Goal: Information Seeking & Learning: Learn about a topic

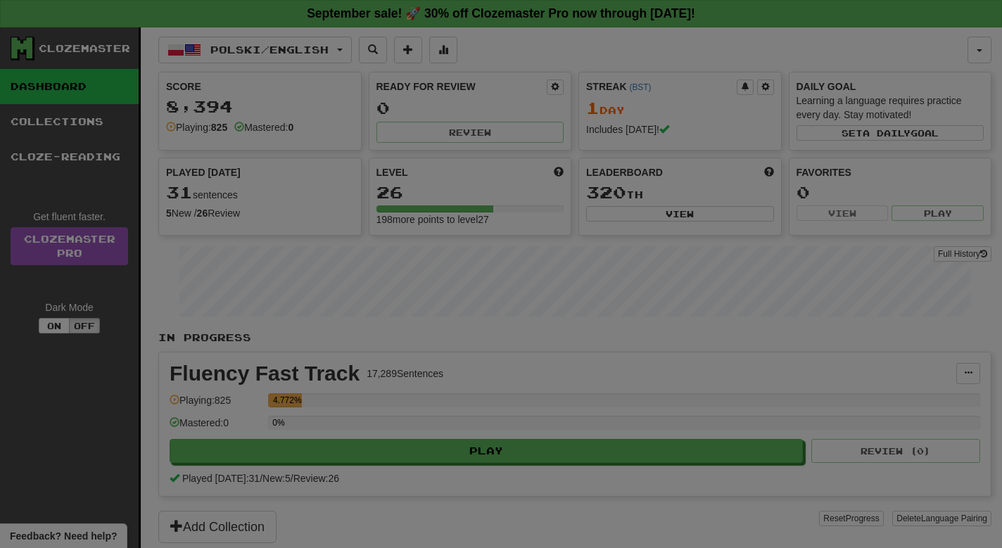
select select "**"
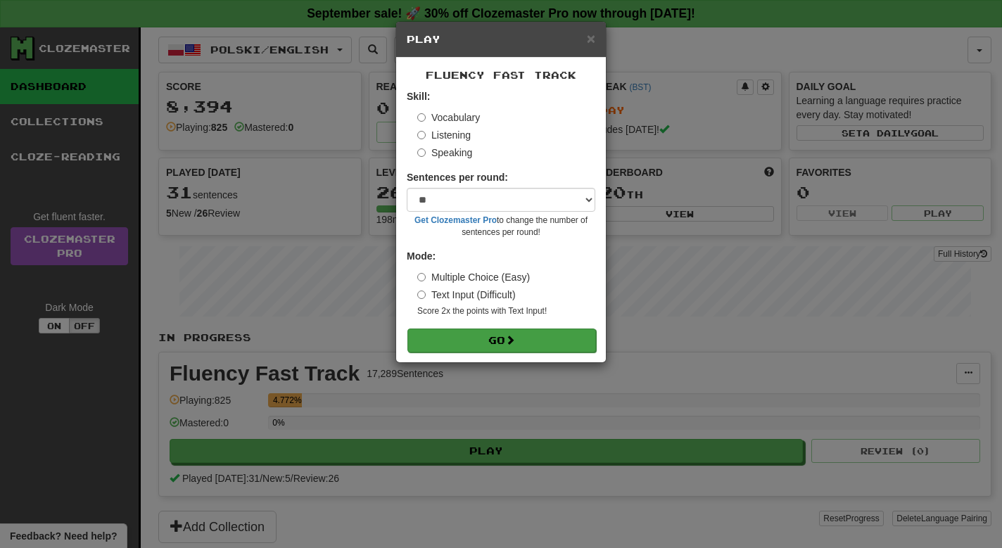
click at [512, 340] on span at bounding box center [510, 340] width 10 height 10
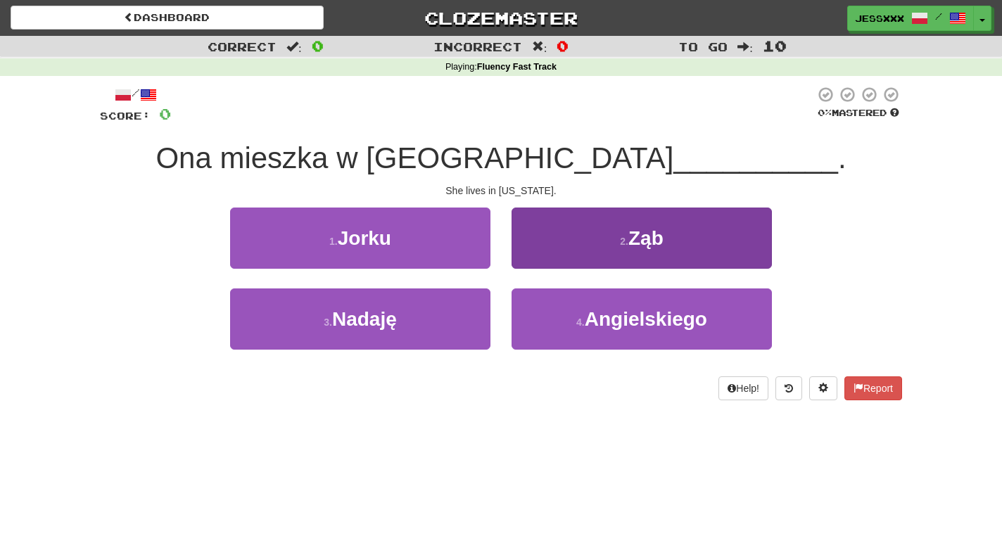
click at [662, 253] on button "2 . Ząb" at bounding box center [642, 238] width 260 height 61
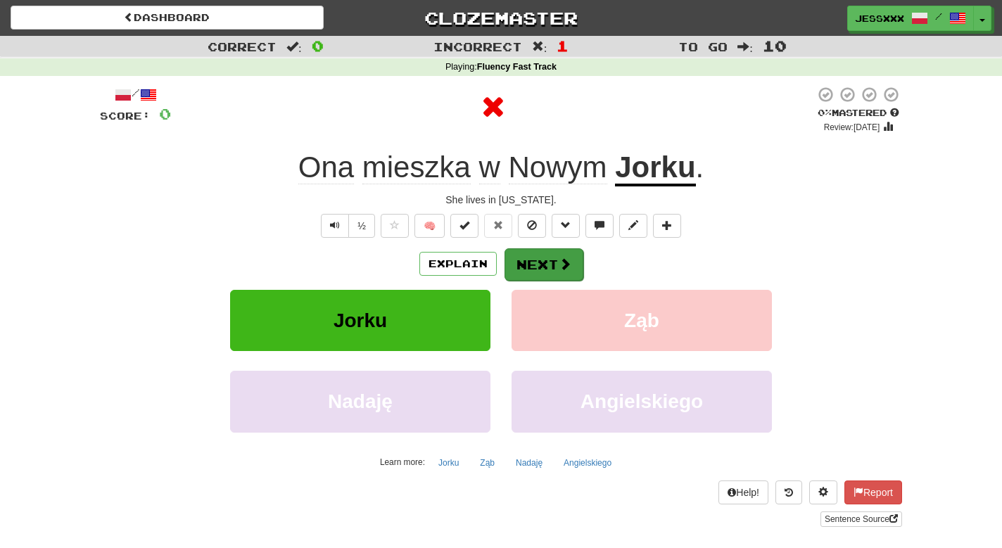
click at [548, 269] on button "Next" at bounding box center [544, 264] width 79 height 32
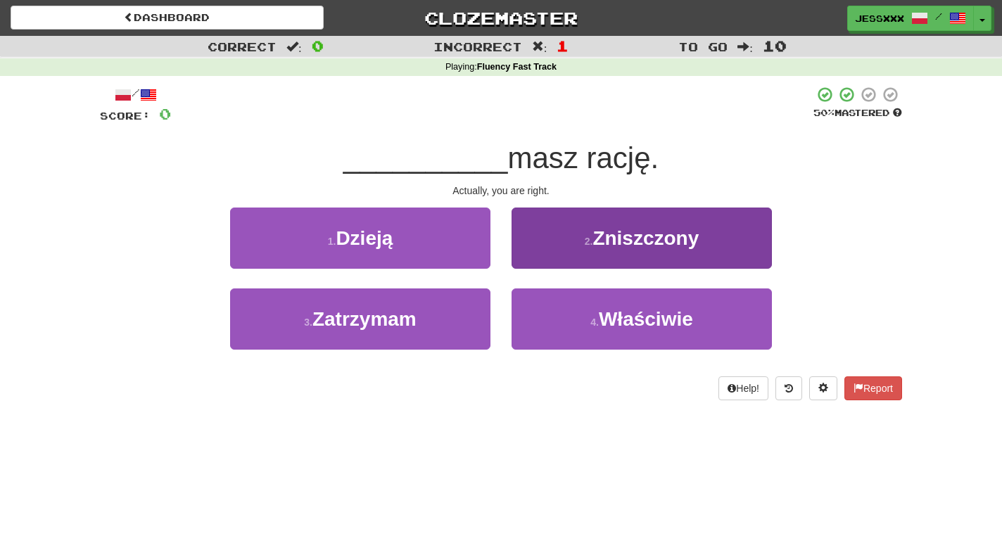
click at [538, 237] on button "2 . Zniszczony" at bounding box center [642, 238] width 260 height 61
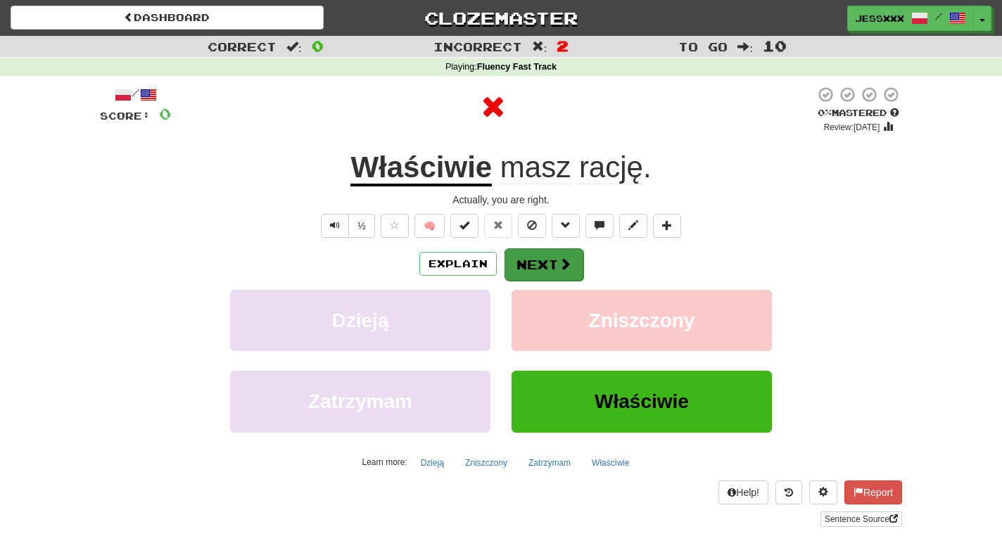
click at [532, 251] on button "Next" at bounding box center [544, 264] width 79 height 32
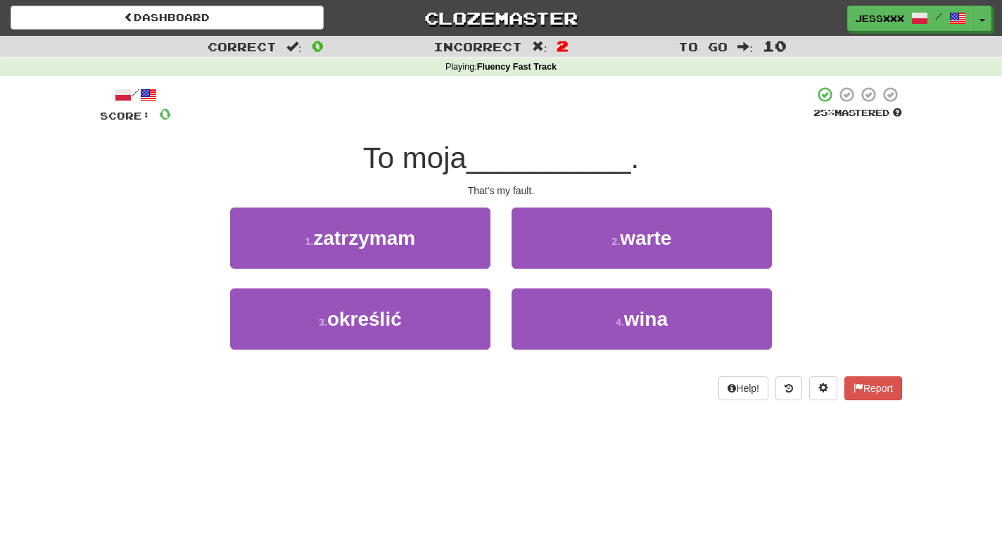
click at [532, 251] on button "2 . warte" at bounding box center [642, 238] width 260 height 61
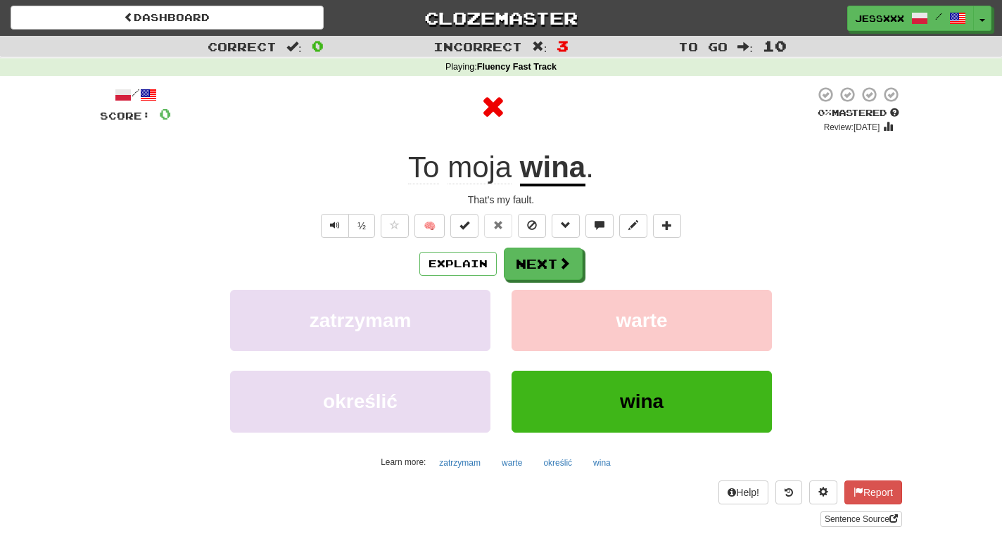
click at [532, 251] on button "Next" at bounding box center [543, 264] width 79 height 32
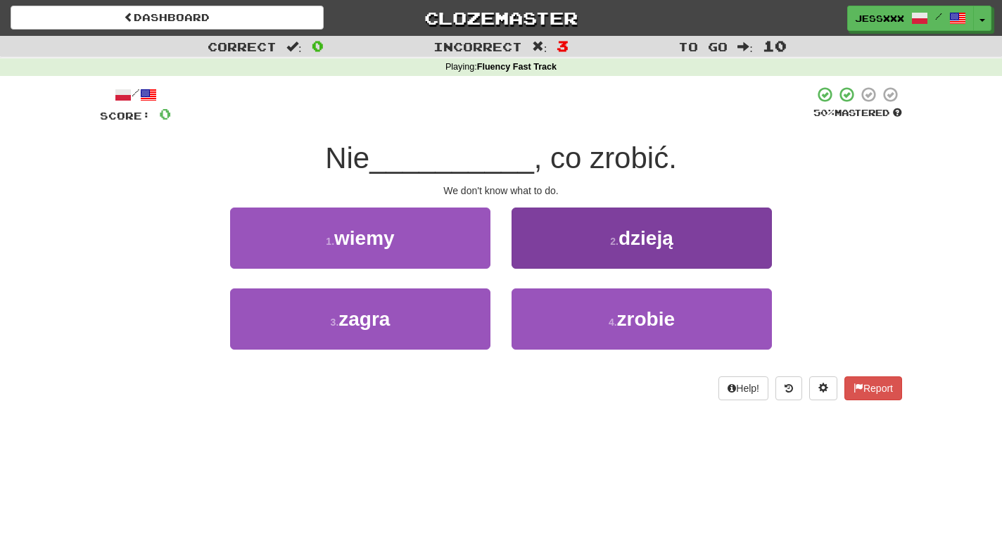
click at [531, 255] on button "2 . dzieją" at bounding box center [642, 238] width 260 height 61
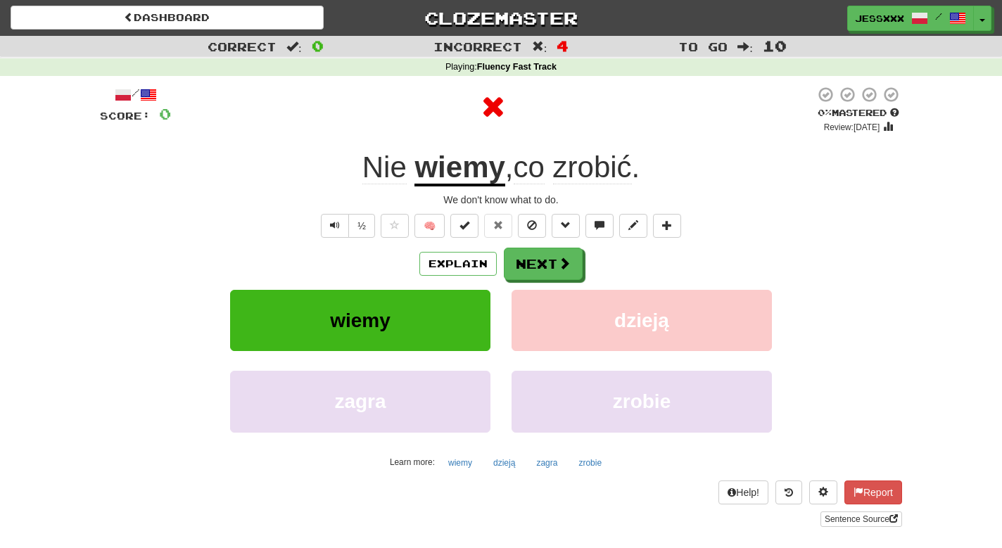
click at [531, 255] on button "Next" at bounding box center [543, 264] width 79 height 32
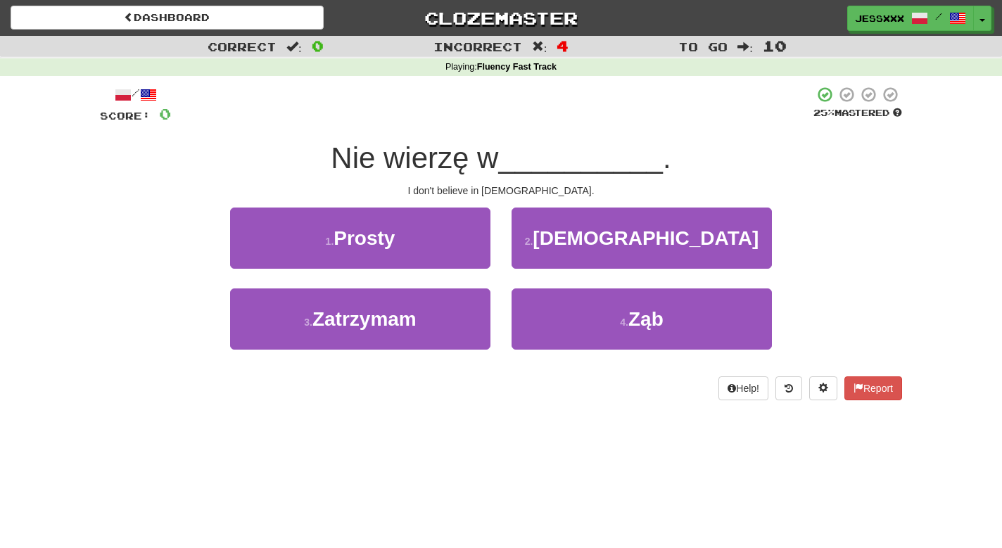
click at [531, 255] on button "2 . Boga" at bounding box center [642, 238] width 260 height 61
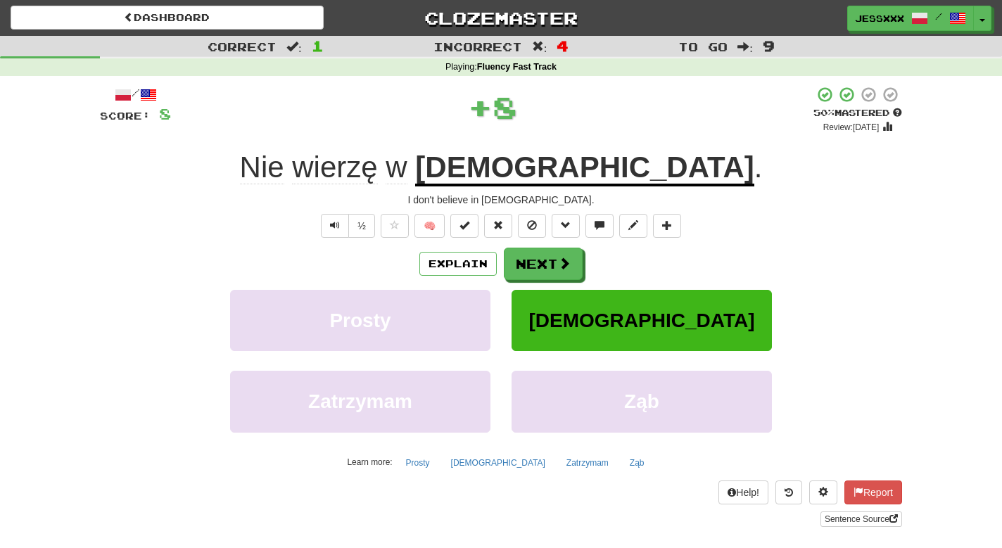
click at [531, 255] on button "Next" at bounding box center [543, 264] width 79 height 32
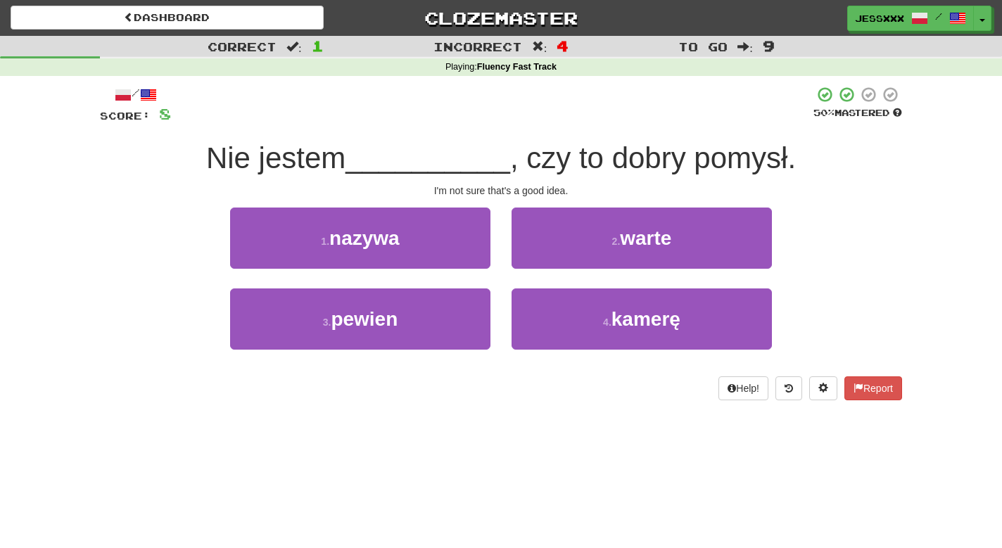
click at [531, 255] on button "2 . warte" at bounding box center [642, 238] width 260 height 61
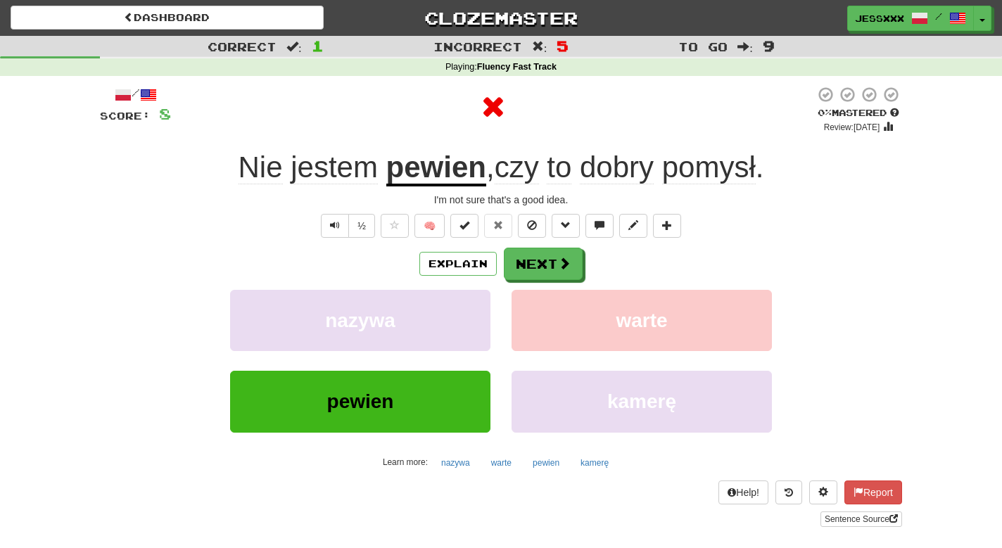
click at [531, 255] on button "Next" at bounding box center [543, 264] width 79 height 32
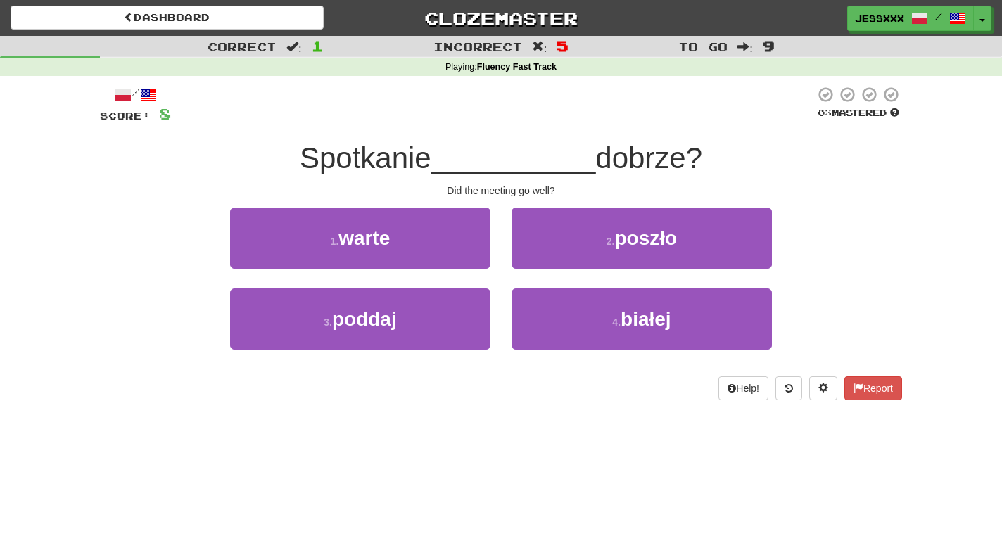
click at [531, 255] on button "2 . poszło" at bounding box center [642, 238] width 260 height 61
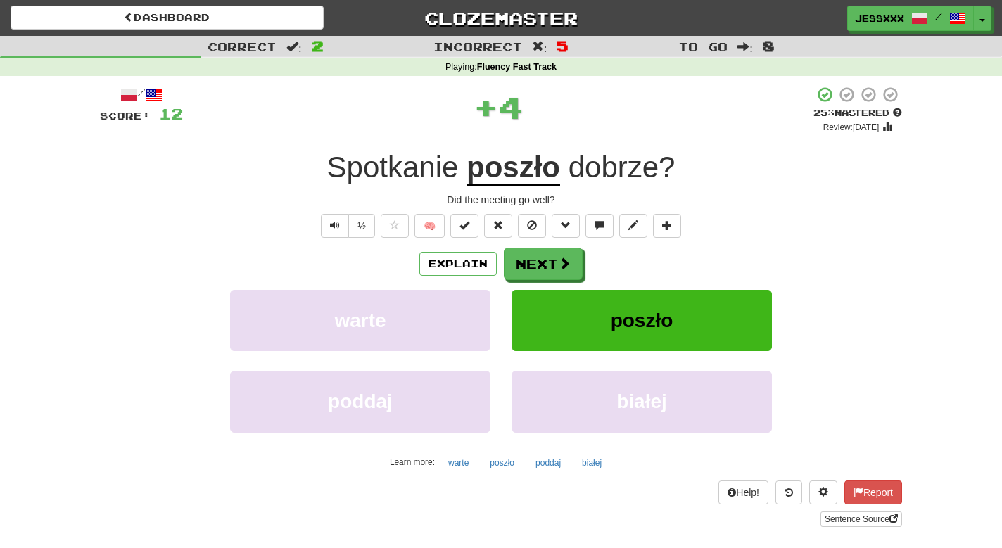
click at [531, 255] on button "Next" at bounding box center [543, 264] width 79 height 32
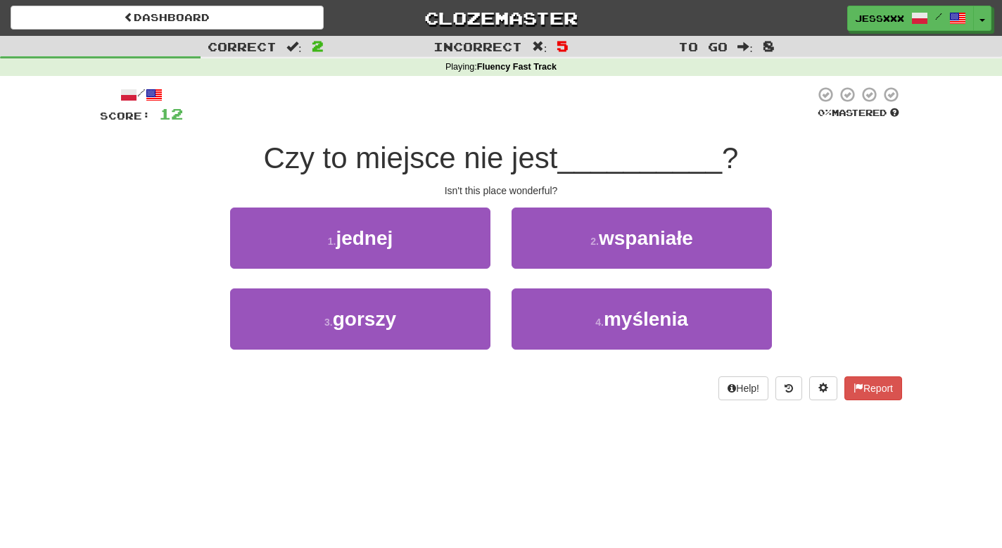
click at [531, 255] on button "2 . wspaniałe" at bounding box center [642, 238] width 260 height 61
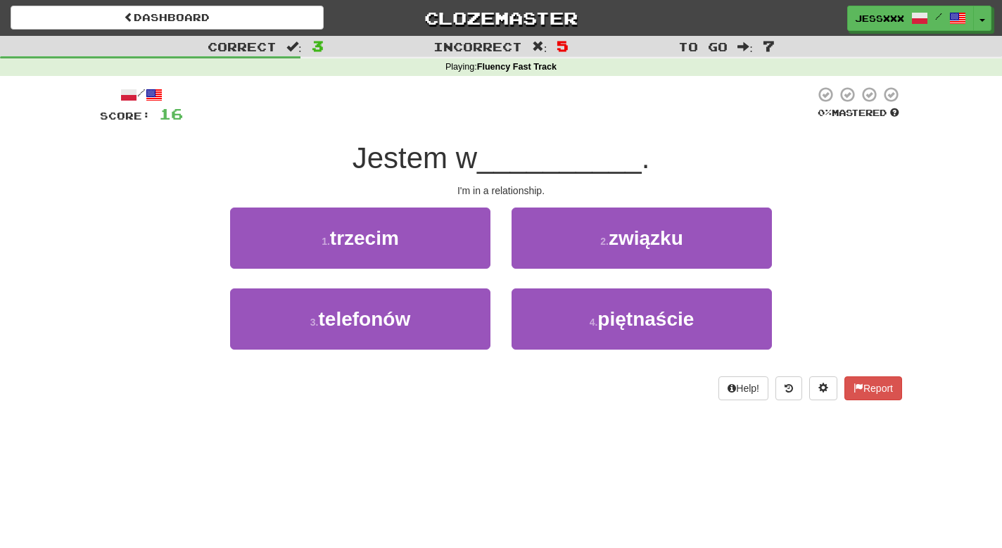
click at [531, 255] on button "2 . związku" at bounding box center [642, 238] width 260 height 61
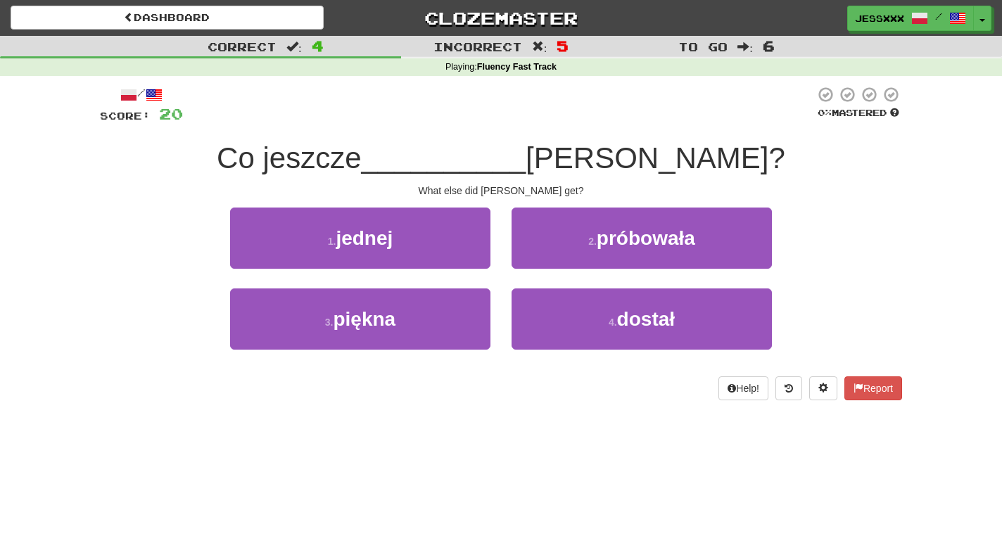
click at [531, 255] on button "2 . próbowała" at bounding box center [642, 238] width 260 height 61
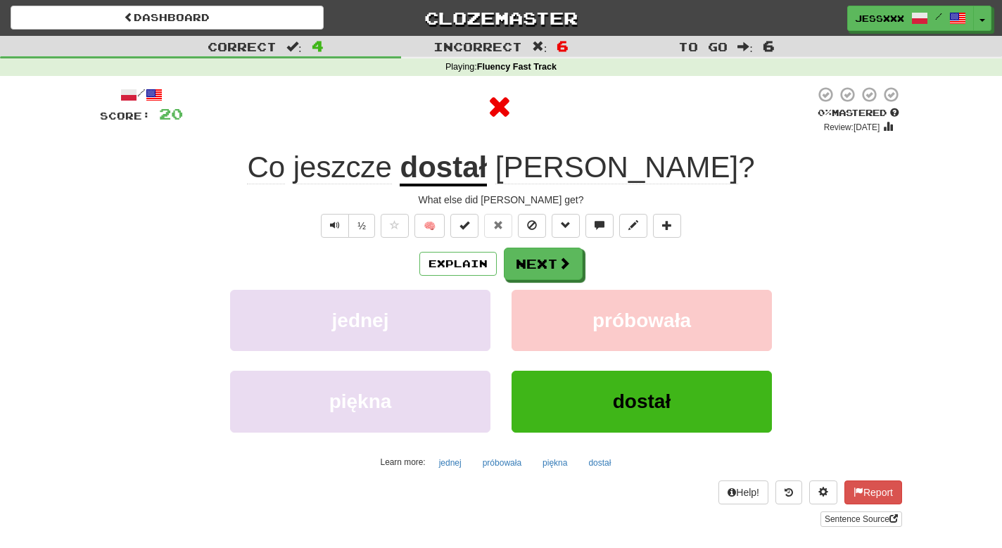
click at [531, 255] on button "Next" at bounding box center [543, 264] width 79 height 32
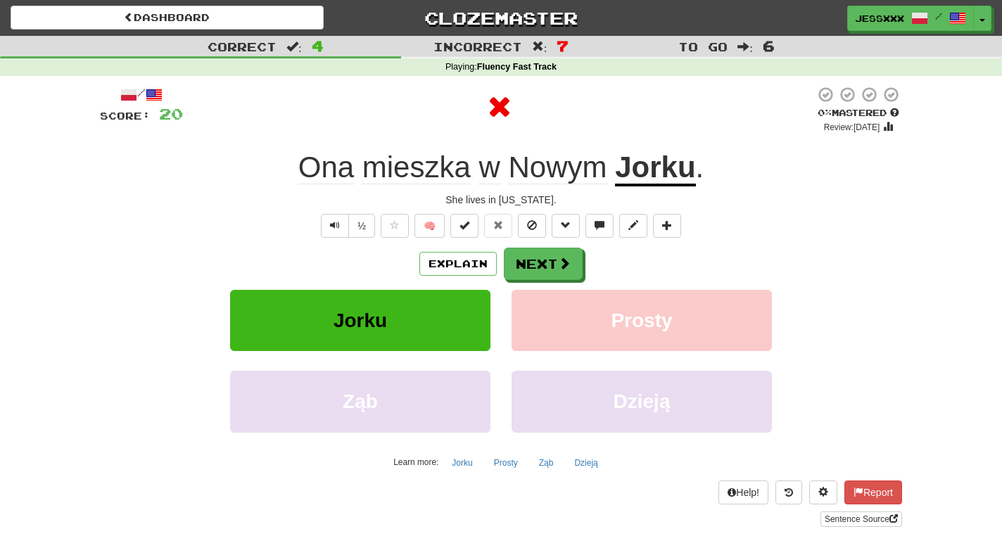
click at [531, 255] on button "Next" at bounding box center [543, 264] width 79 height 32
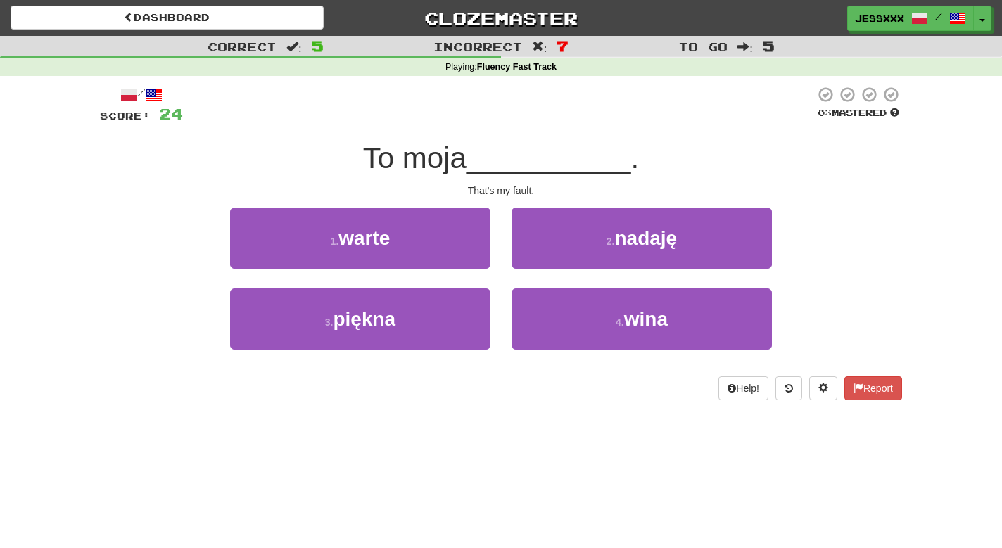
click at [531, 255] on button "2 . nadaję" at bounding box center [642, 238] width 260 height 61
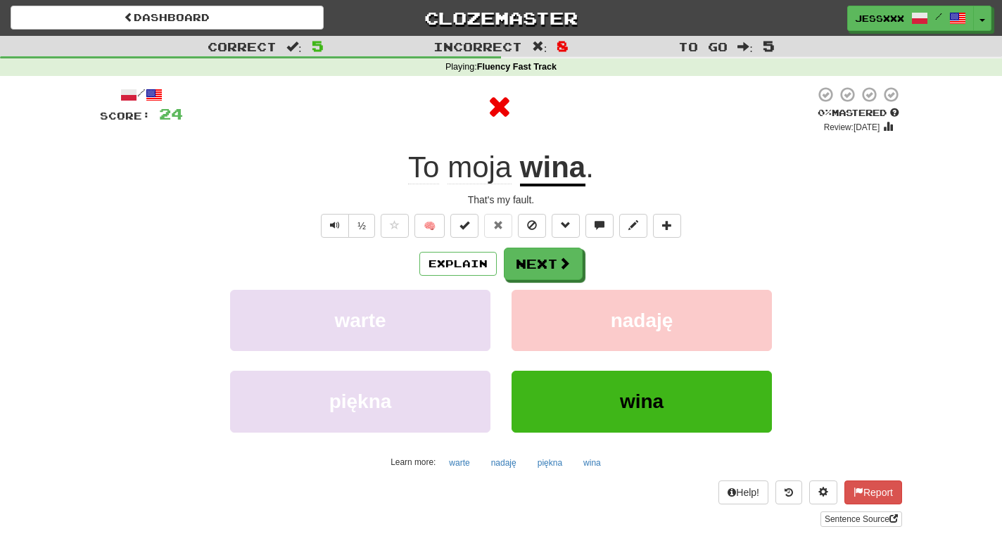
click at [531, 255] on button "Next" at bounding box center [543, 264] width 79 height 32
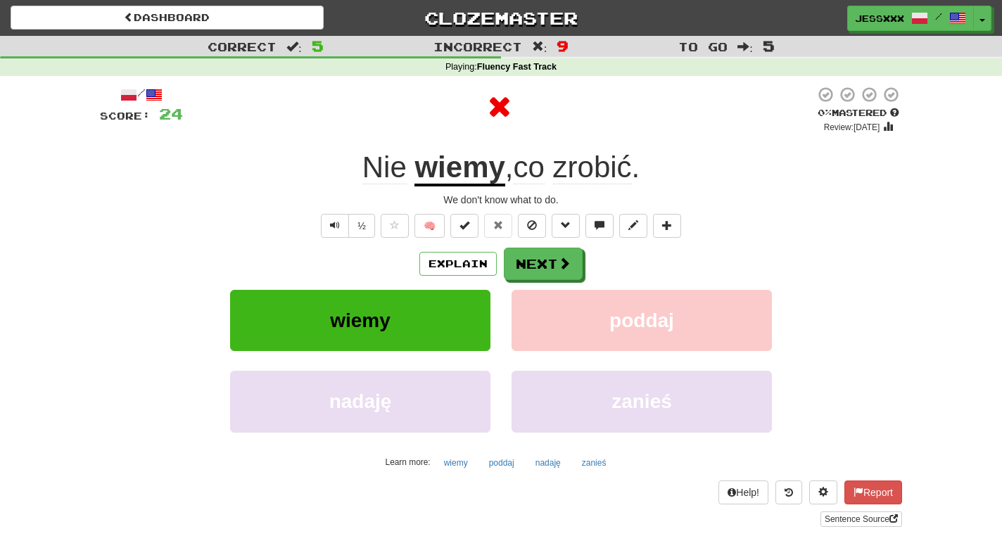
click at [531, 255] on button "Next" at bounding box center [543, 264] width 79 height 32
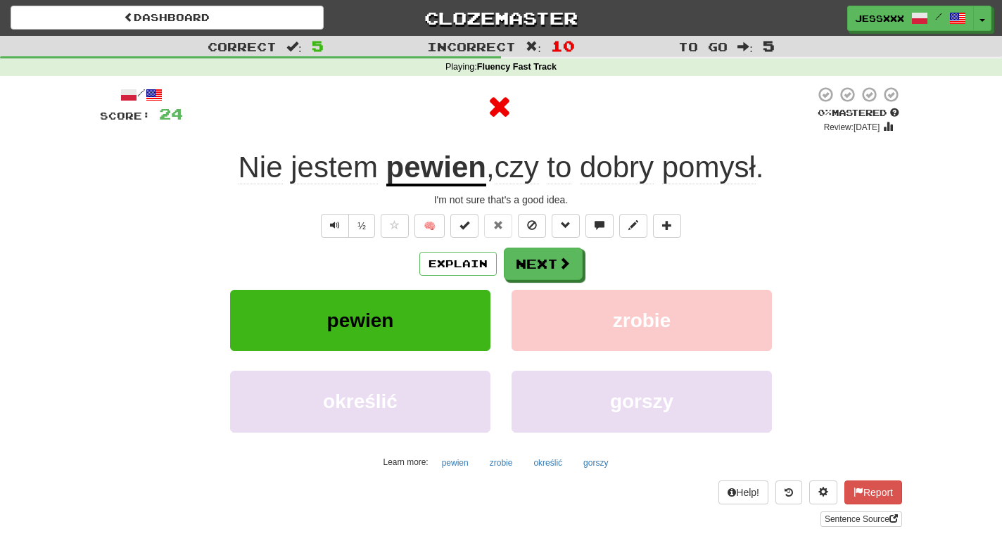
click at [531, 255] on button "Next" at bounding box center [543, 264] width 79 height 32
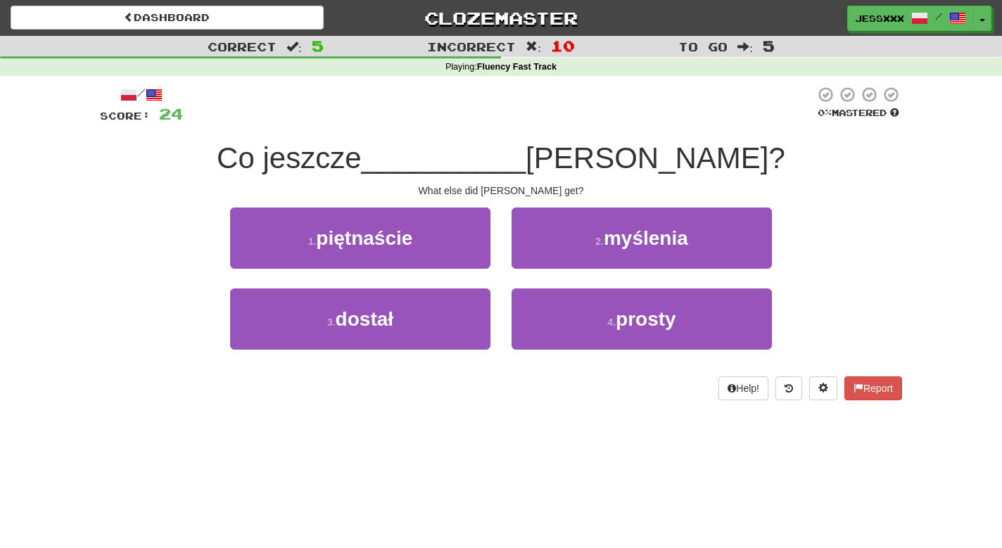
click at [531, 255] on button "2 . myślenia" at bounding box center [642, 238] width 260 height 61
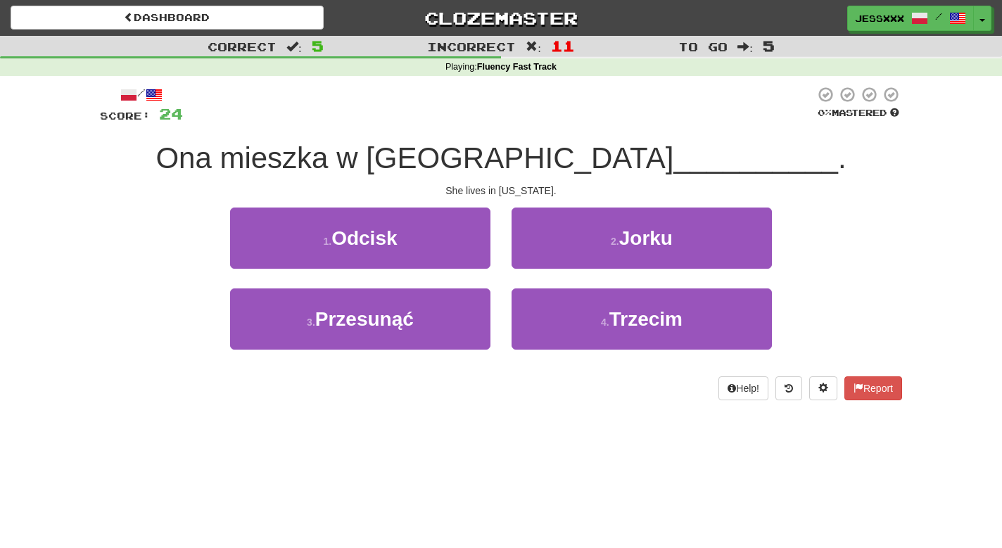
click at [531, 255] on button "2 . Jorku" at bounding box center [642, 238] width 260 height 61
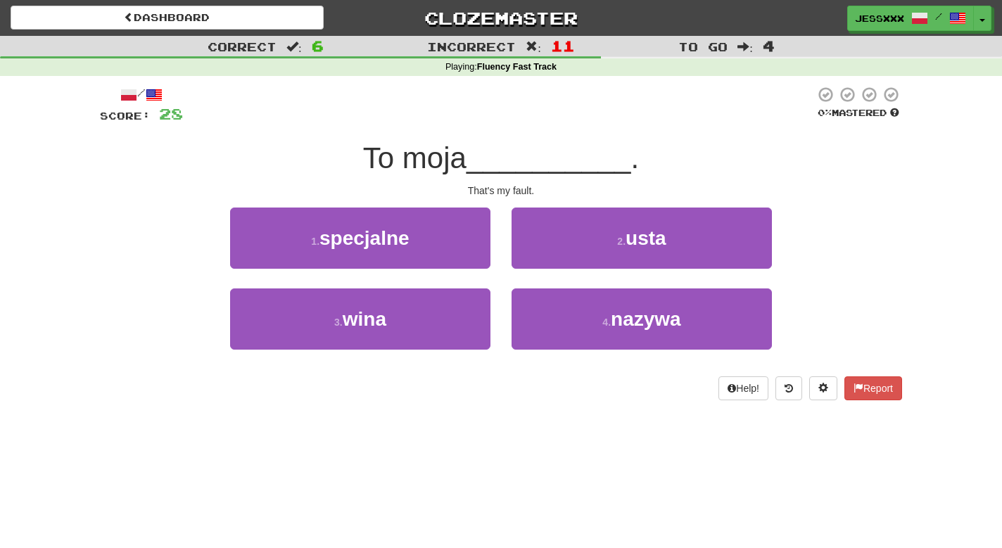
click at [531, 255] on button "2 . usta" at bounding box center [642, 238] width 260 height 61
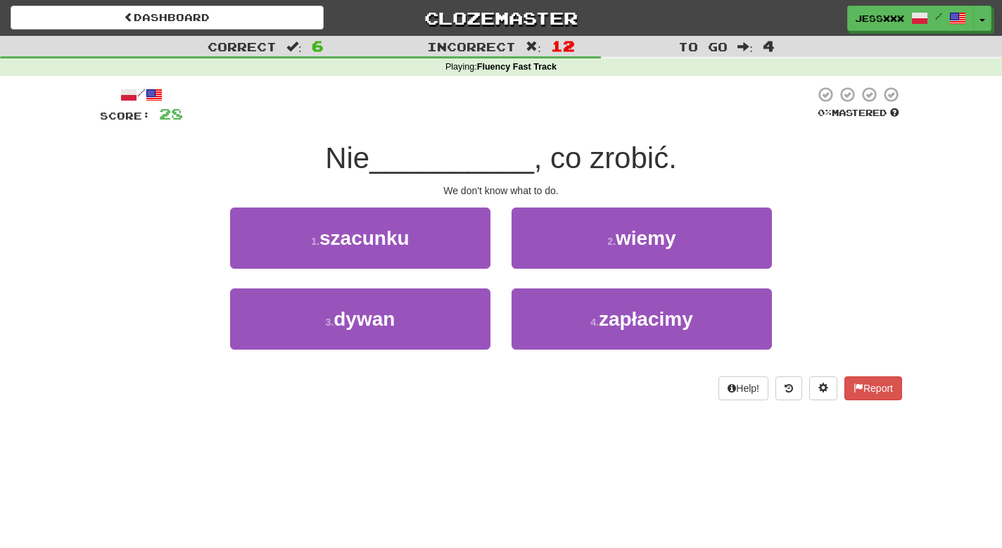
click at [531, 255] on button "2 . wiemy" at bounding box center [642, 238] width 260 height 61
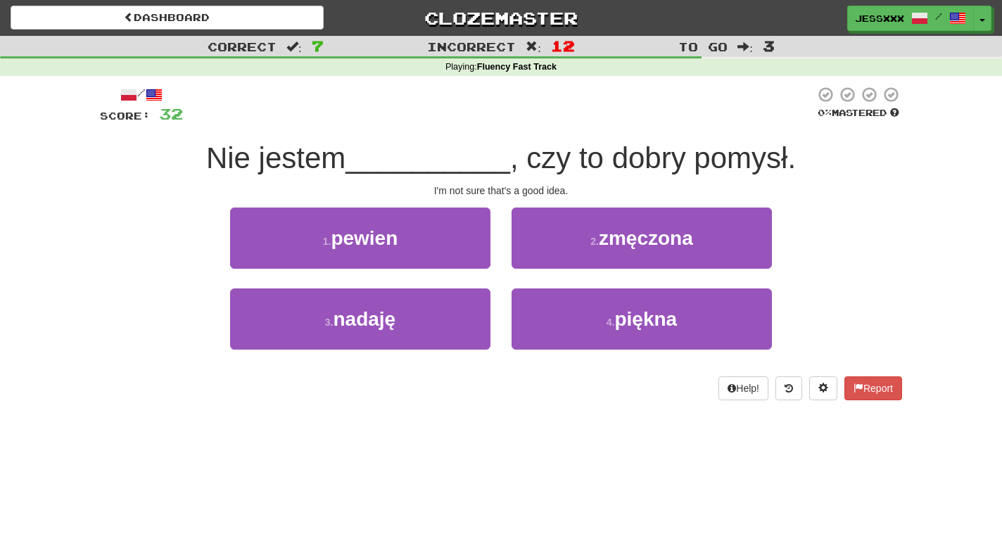
click at [531, 255] on button "2 . zmęczona" at bounding box center [642, 238] width 260 height 61
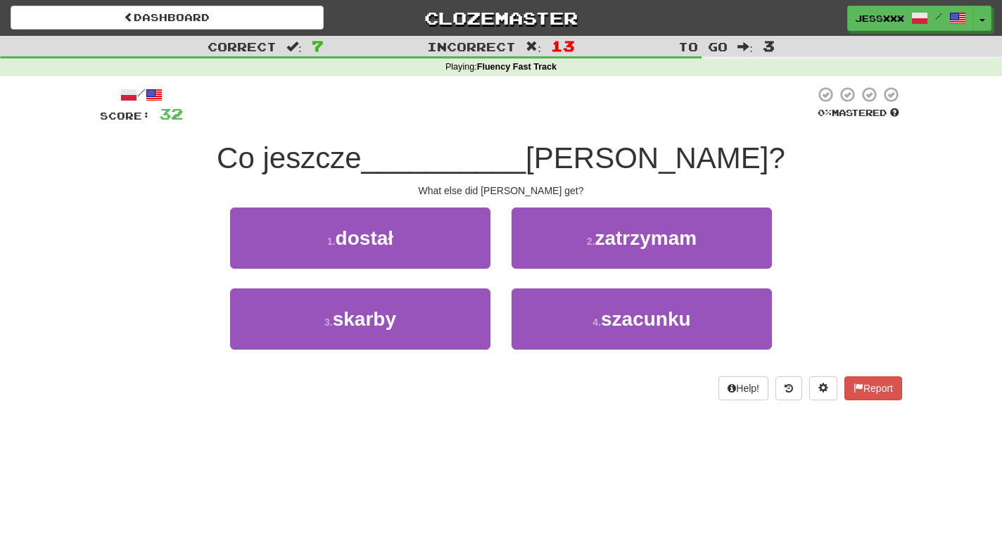
click at [531, 255] on button "2 . zatrzymam" at bounding box center [642, 238] width 260 height 61
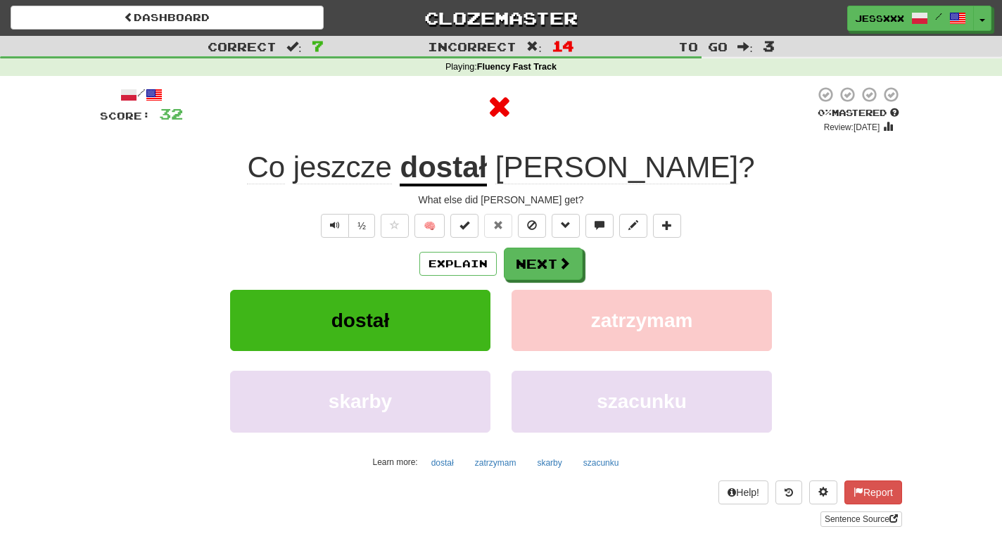
click at [531, 255] on button "Next" at bounding box center [543, 264] width 79 height 32
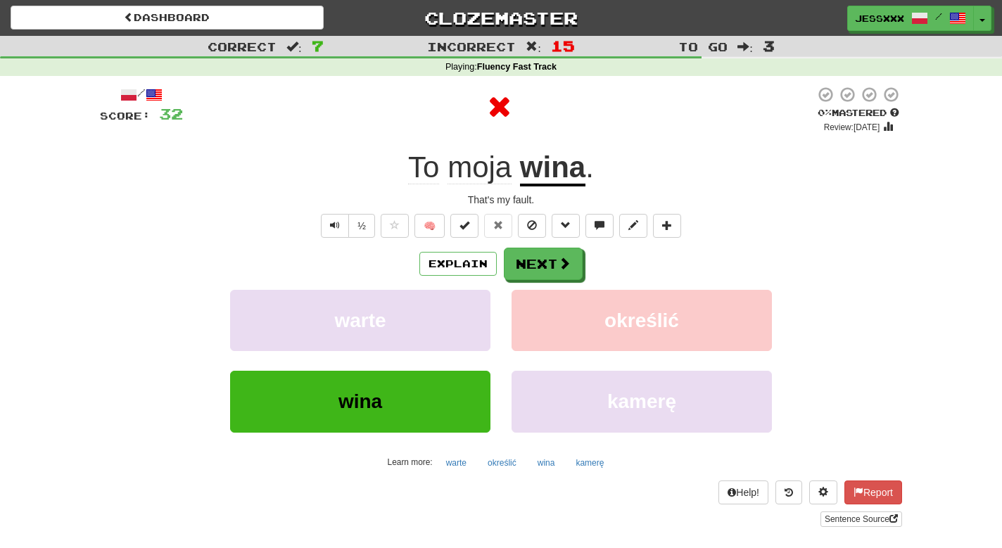
click at [531, 255] on button "Next" at bounding box center [543, 264] width 79 height 32
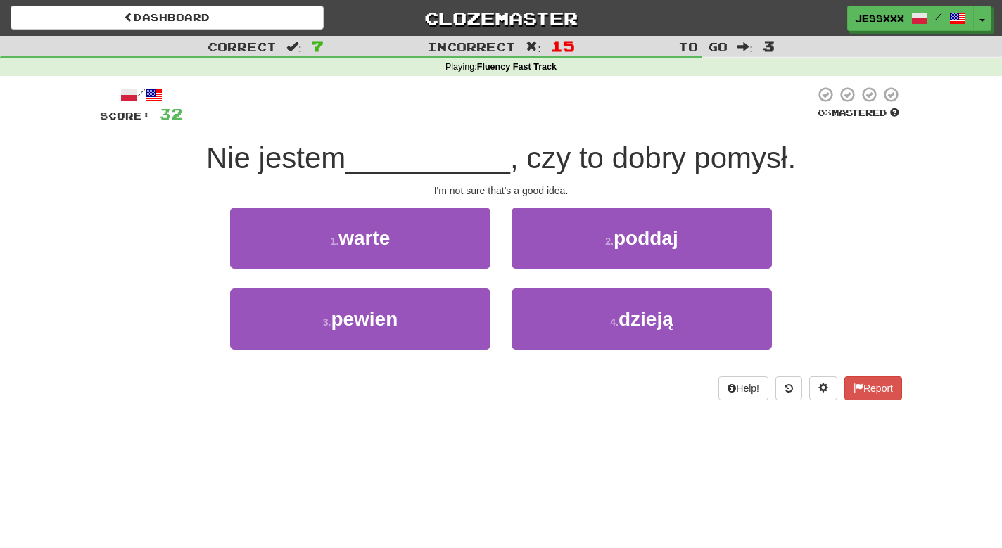
click at [531, 255] on button "2 . poddaj" at bounding box center [642, 238] width 260 height 61
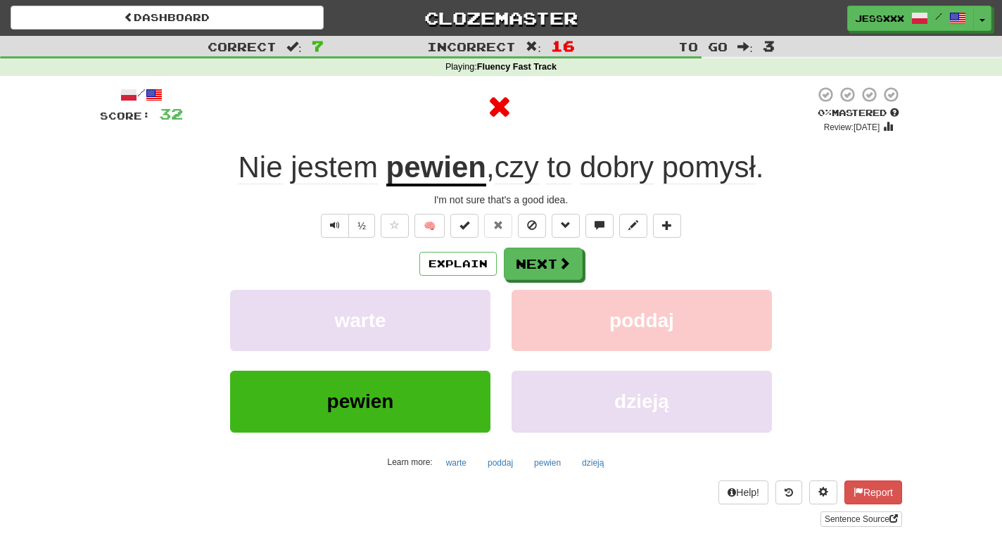
click at [531, 255] on button "Next" at bounding box center [543, 264] width 79 height 32
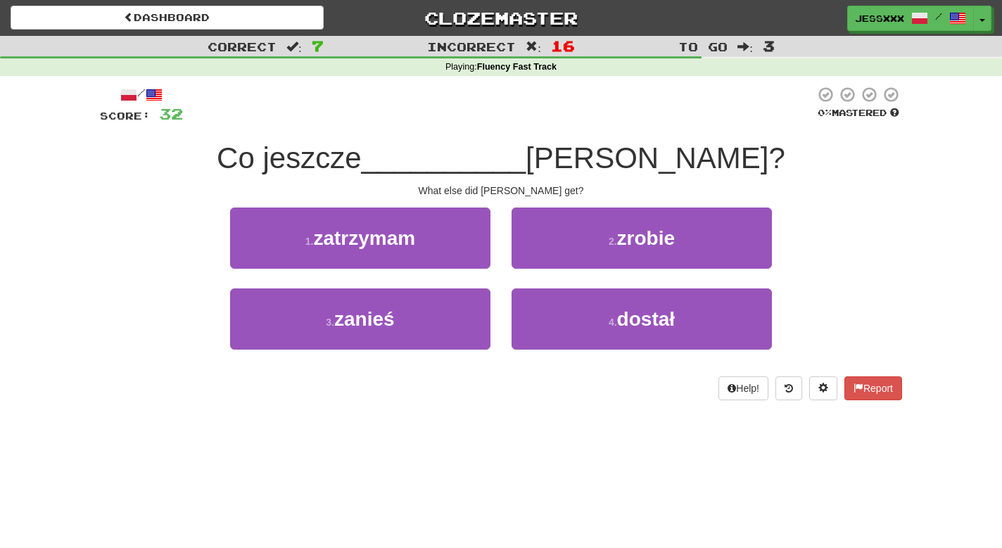
click at [531, 255] on button "2 . zrobie" at bounding box center [642, 238] width 260 height 61
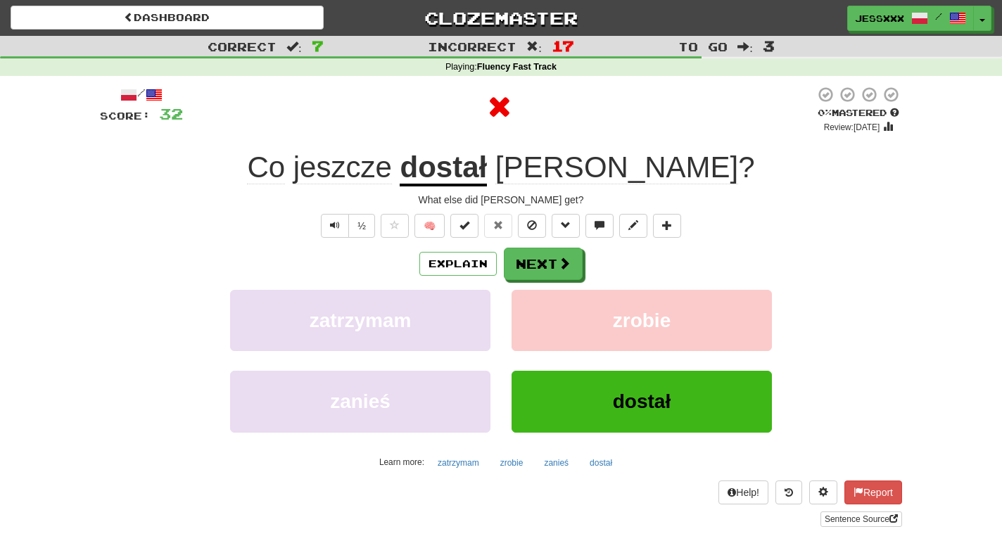
click at [531, 255] on button "Next" at bounding box center [543, 264] width 79 height 32
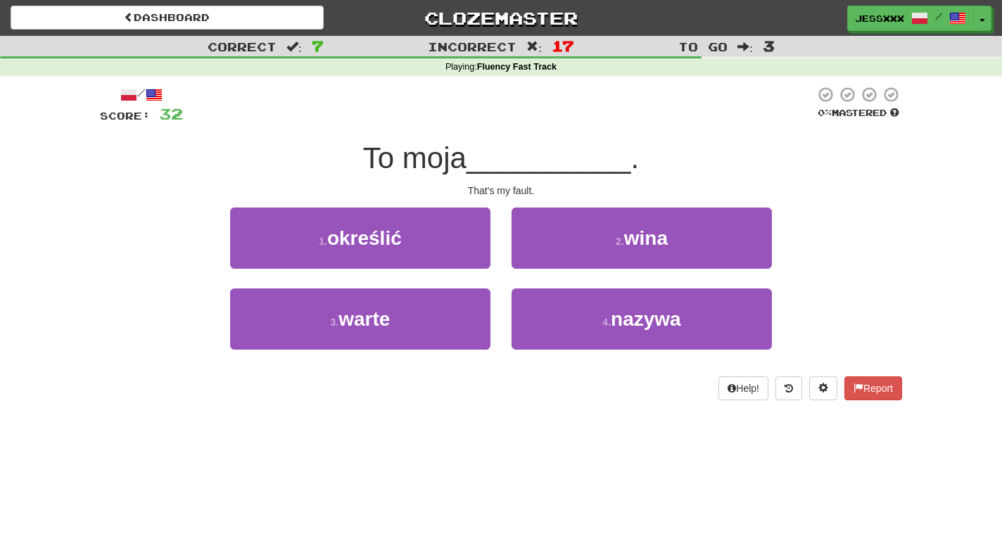
click at [531, 255] on button "2 . wina" at bounding box center [642, 238] width 260 height 61
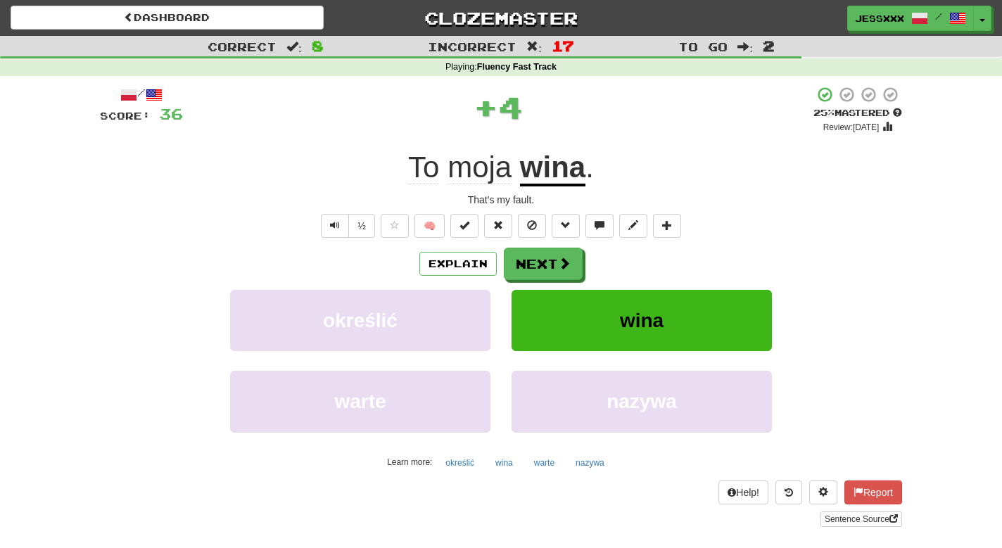
click at [531, 255] on button "Next" at bounding box center [543, 264] width 79 height 32
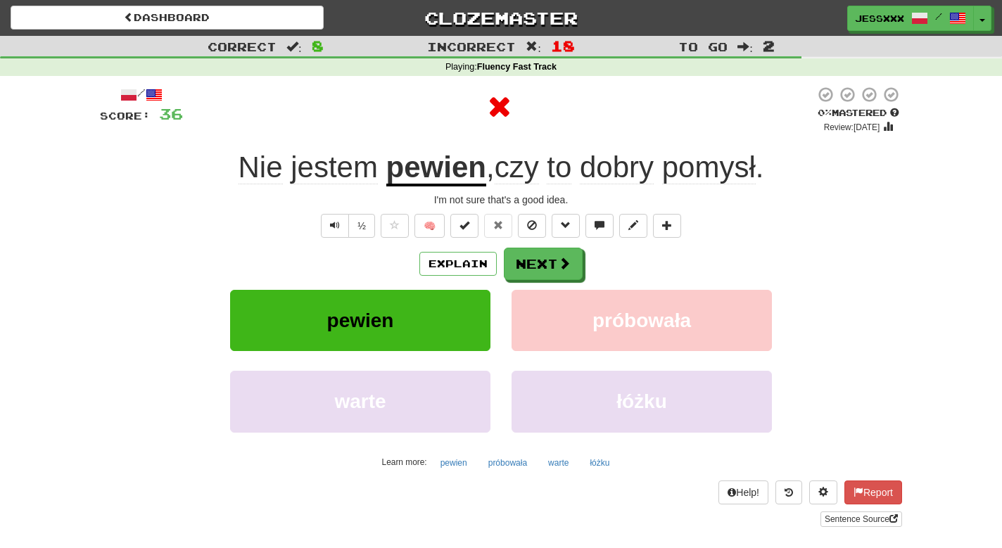
click at [531, 255] on button "Next" at bounding box center [543, 264] width 79 height 32
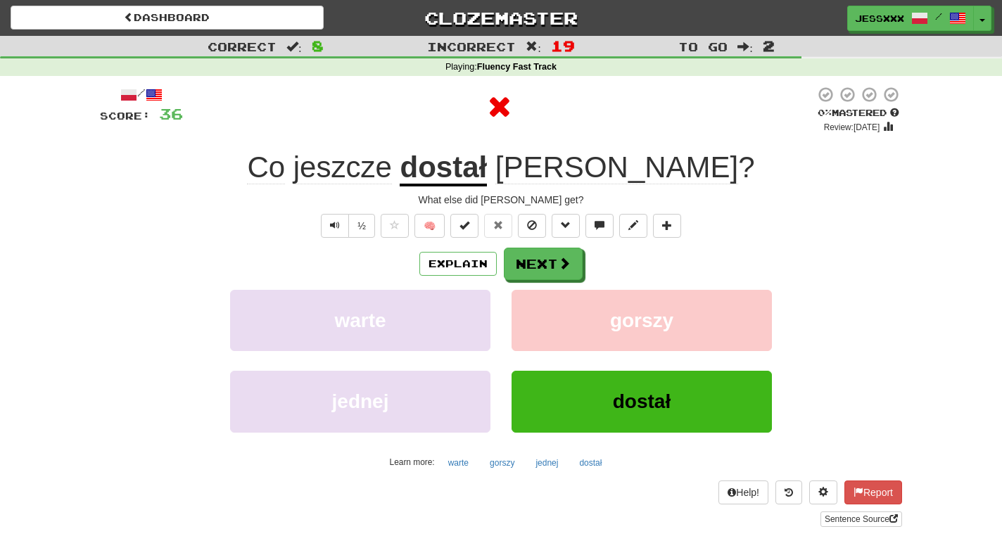
click at [531, 255] on button "Next" at bounding box center [543, 264] width 79 height 32
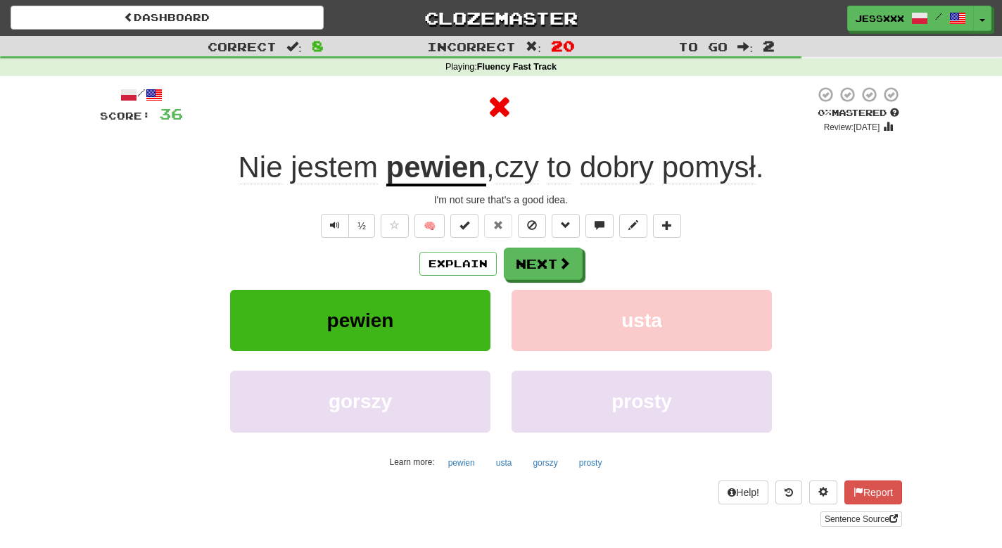
click at [531, 255] on button "Next" at bounding box center [543, 264] width 79 height 32
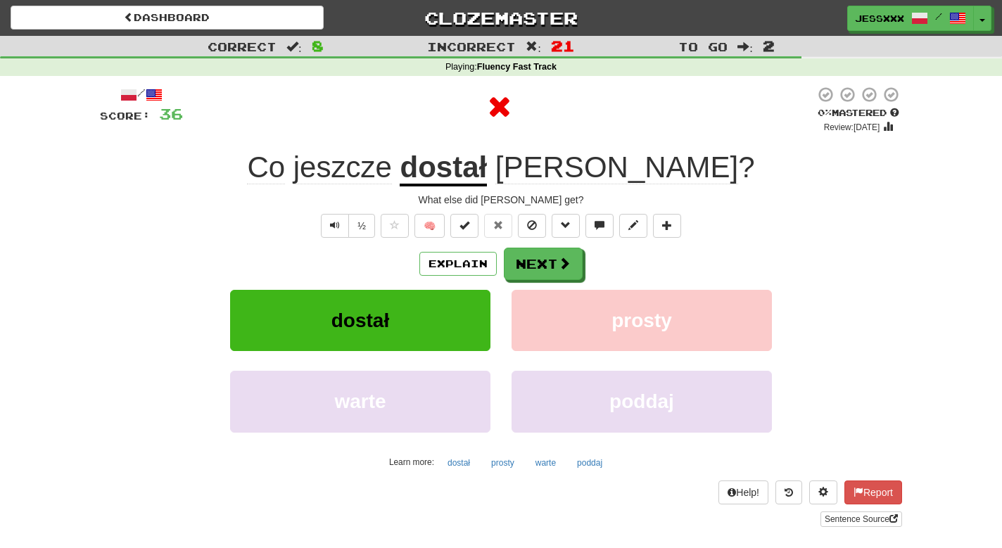
click at [531, 255] on button "Next" at bounding box center [543, 264] width 79 height 32
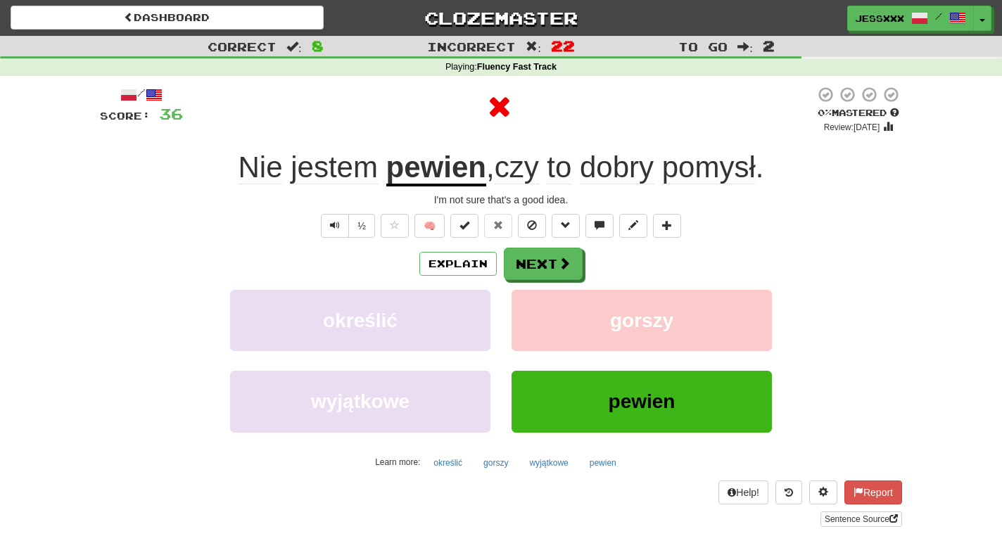
click at [531, 255] on button "Next" at bounding box center [543, 264] width 79 height 32
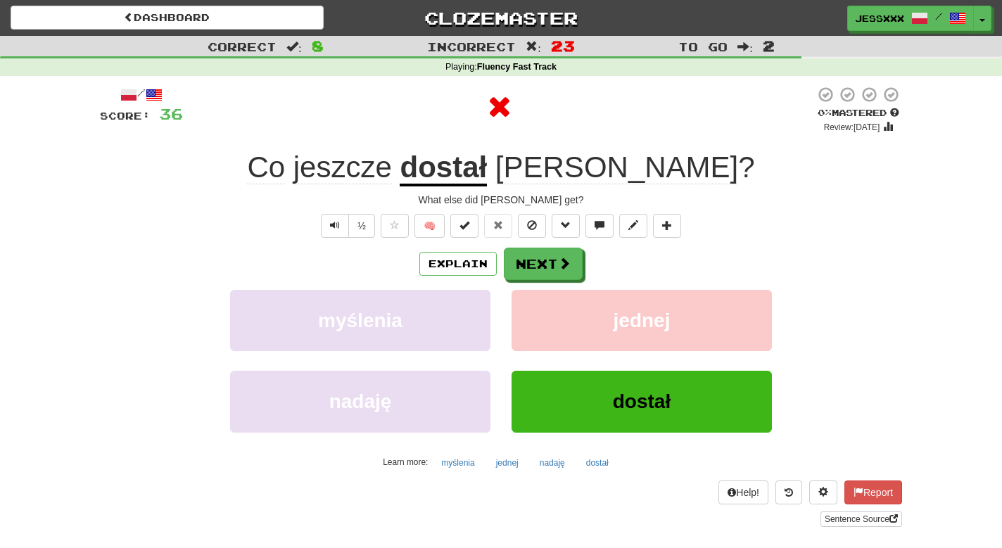
click at [531, 255] on button "Next" at bounding box center [543, 264] width 79 height 32
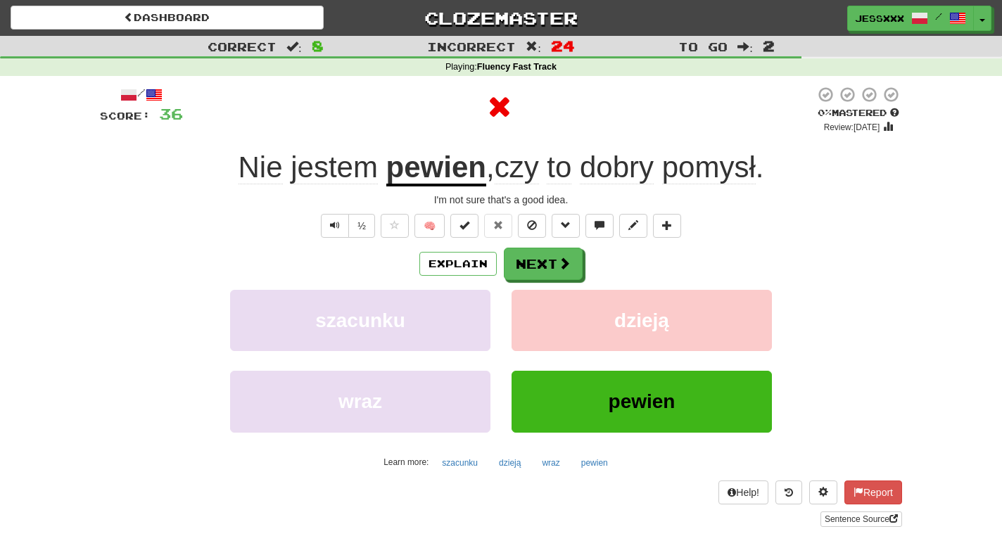
click at [531, 255] on button "Next" at bounding box center [543, 264] width 79 height 32
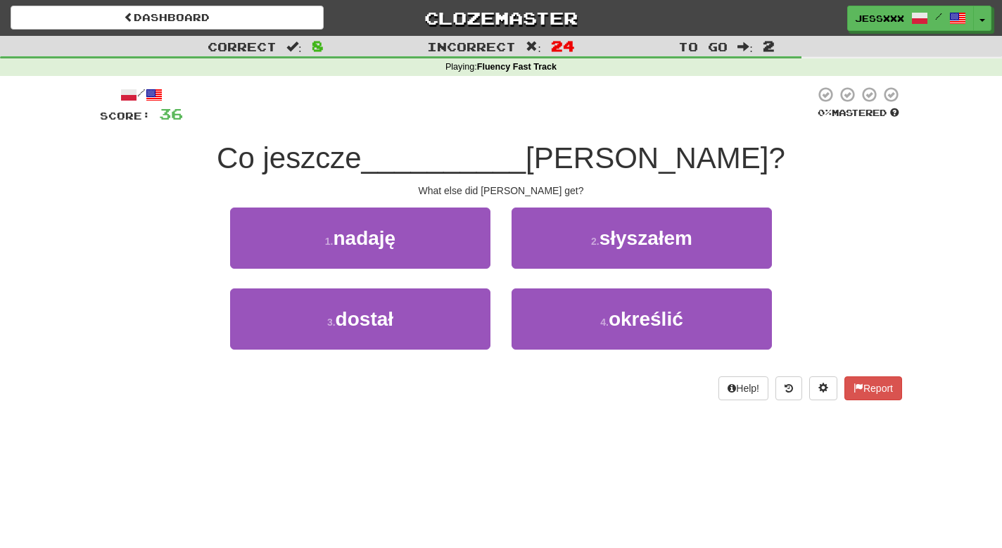
click at [531, 255] on button "2 . słyszałem" at bounding box center [642, 238] width 260 height 61
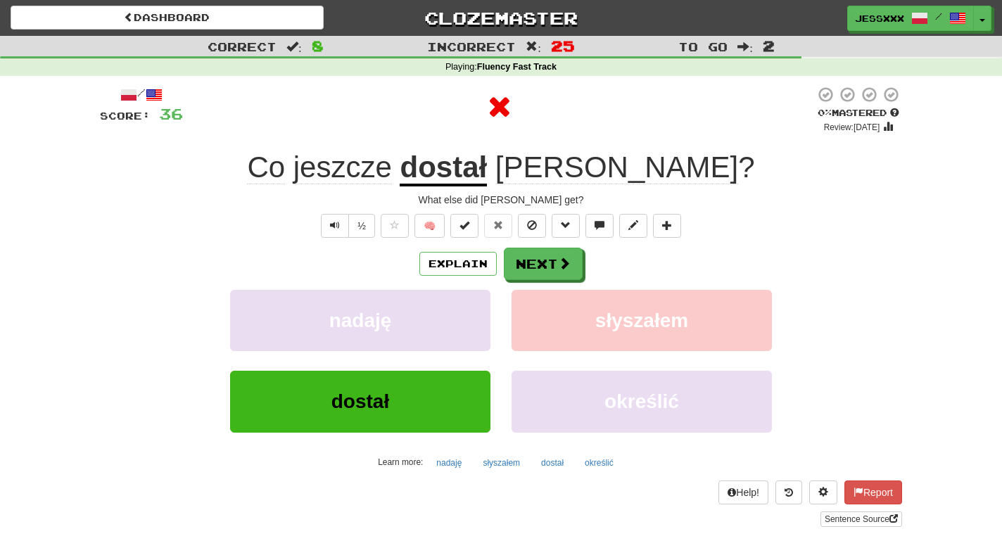
click at [531, 255] on button "Next" at bounding box center [543, 264] width 79 height 32
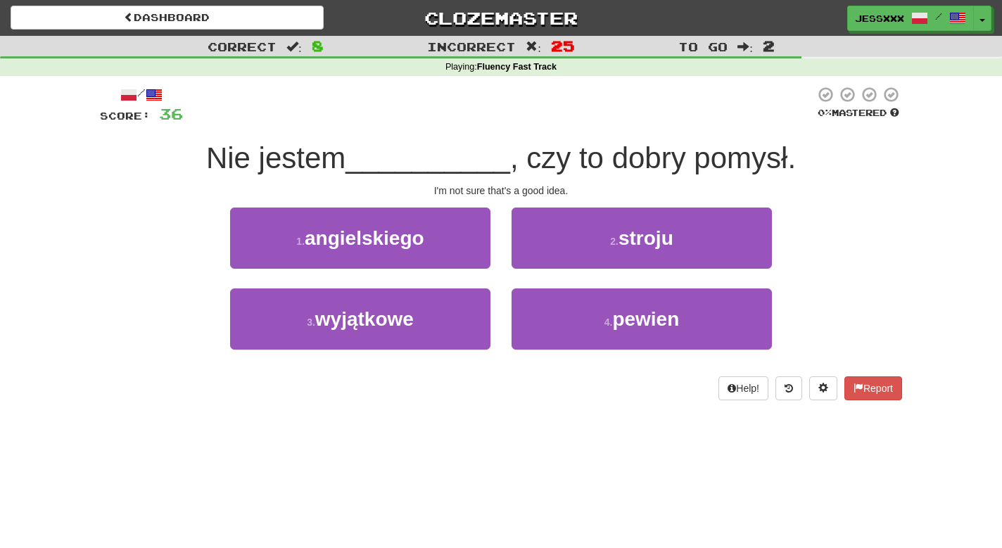
click at [531, 255] on button "2 . stroju" at bounding box center [642, 238] width 260 height 61
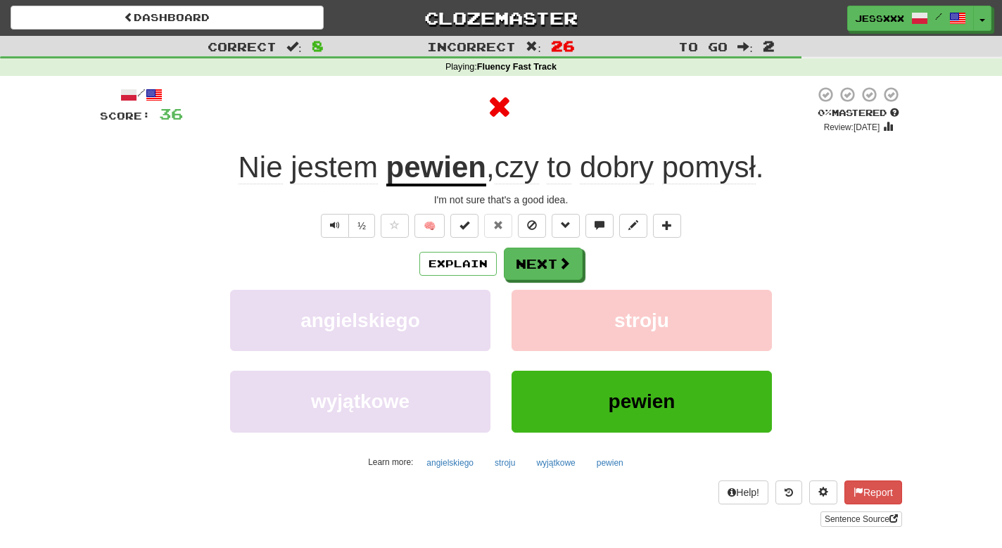
click at [531, 255] on button "Next" at bounding box center [543, 264] width 79 height 32
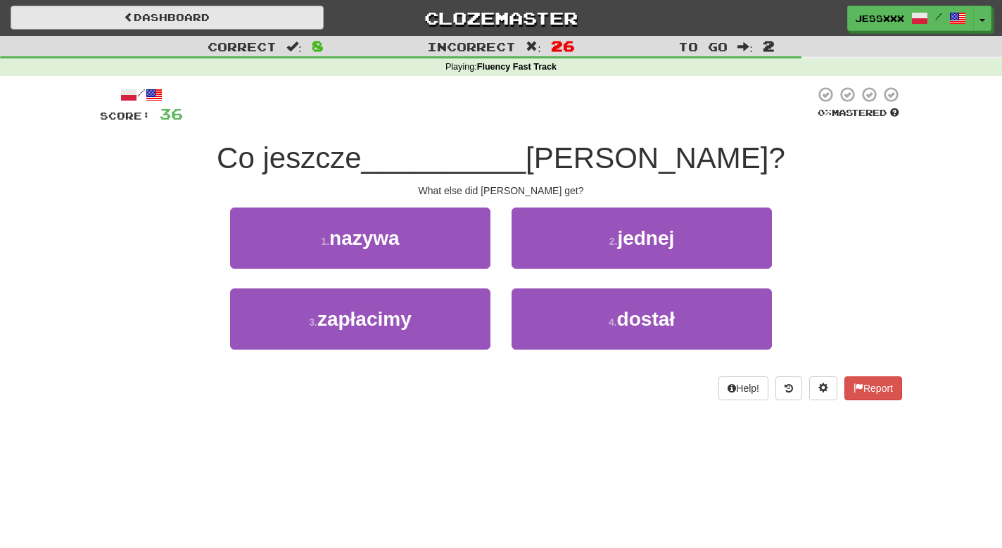
click at [164, 16] on link "Dashboard" at bounding box center [167, 18] width 313 height 24
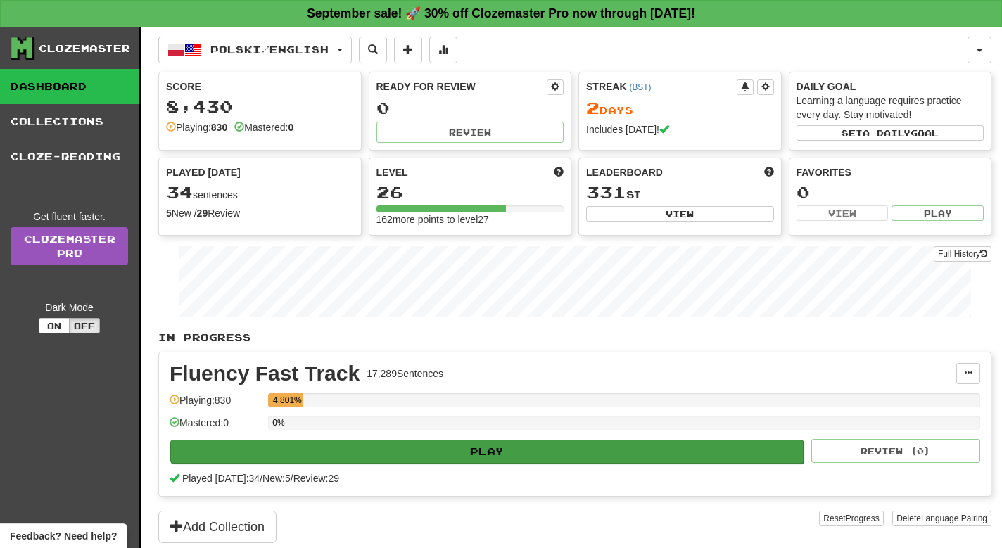
click at [284, 461] on button "Play" at bounding box center [487, 452] width 634 height 24
select select "**"
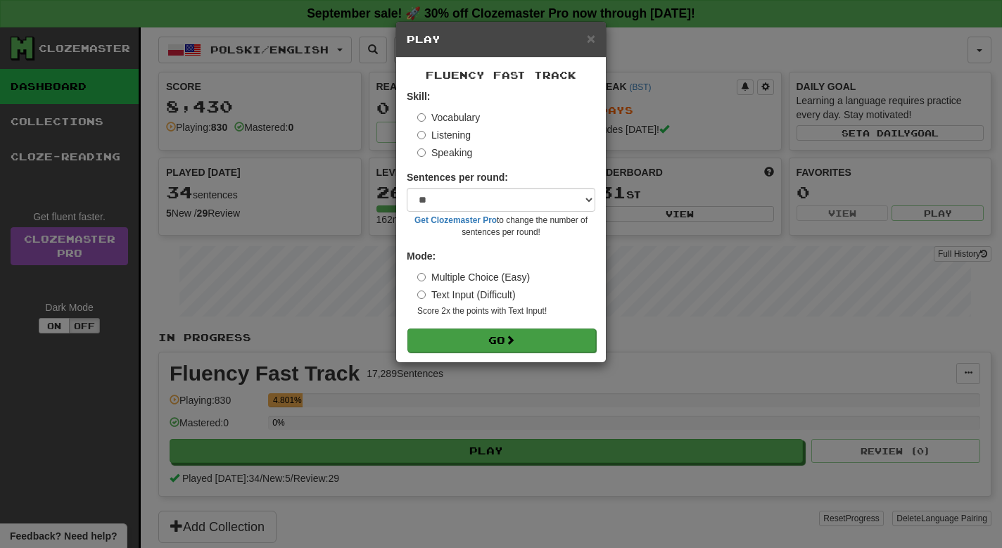
click at [474, 340] on button "Go" at bounding box center [502, 341] width 189 height 24
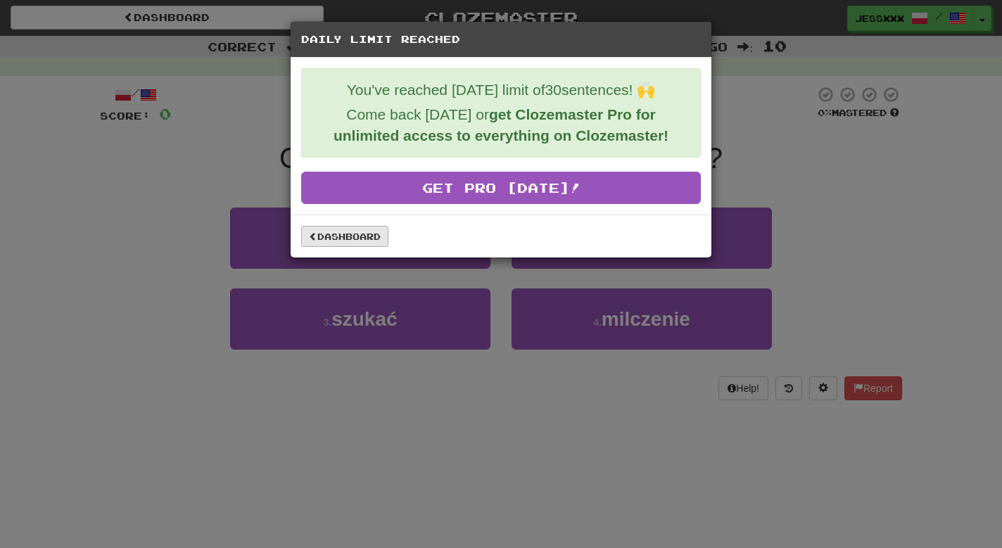
click at [367, 234] on link "Dashboard" at bounding box center [344, 236] width 87 height 21
